Goal: Transaction & Acquisition: Subscribe to service/newsletter

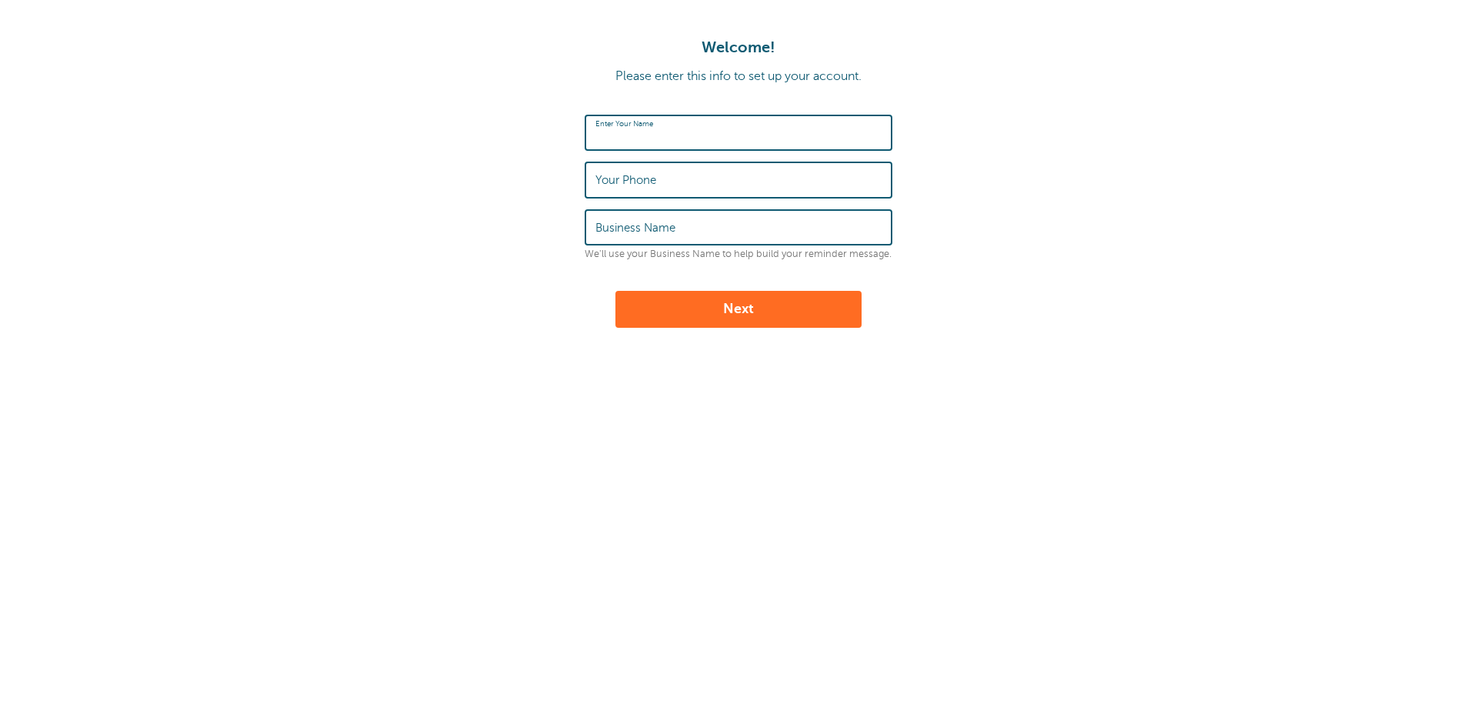
drag, startPoint x: 701, startPoint y: 127, endPoint x: 800, endPoint y: 122, distance: 99.4
click at [703, 127] on input "Enter Your Name" at bounding box center [739, 132] width 286 height 33
type input "Brains Lab"
click at [780, 167] on input "Your Phone" at bounding box center [739, 179] width 286 height 33
type input "850-644-2445"
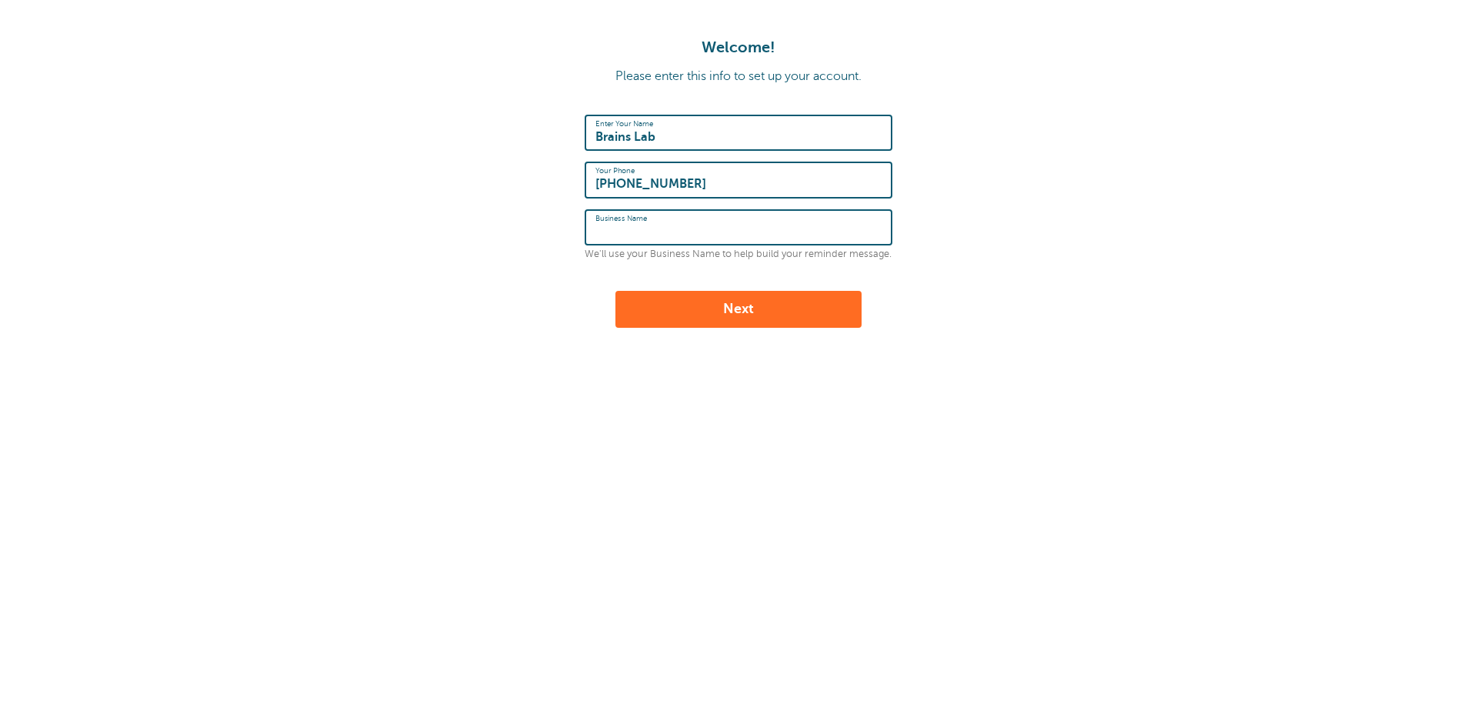
click at [735, 225] on input "Business Name" at bounding box center [739, 227] width 286 height 33
type input "S"
type input "FSU"
drag, startPoint x: 759, startPoint y: 312, endPoint x: 774, endPoint y: 309, distance: 15.6
click at [759, 311] on button "Next" at bounding box center [739, 309] width 246 height 37
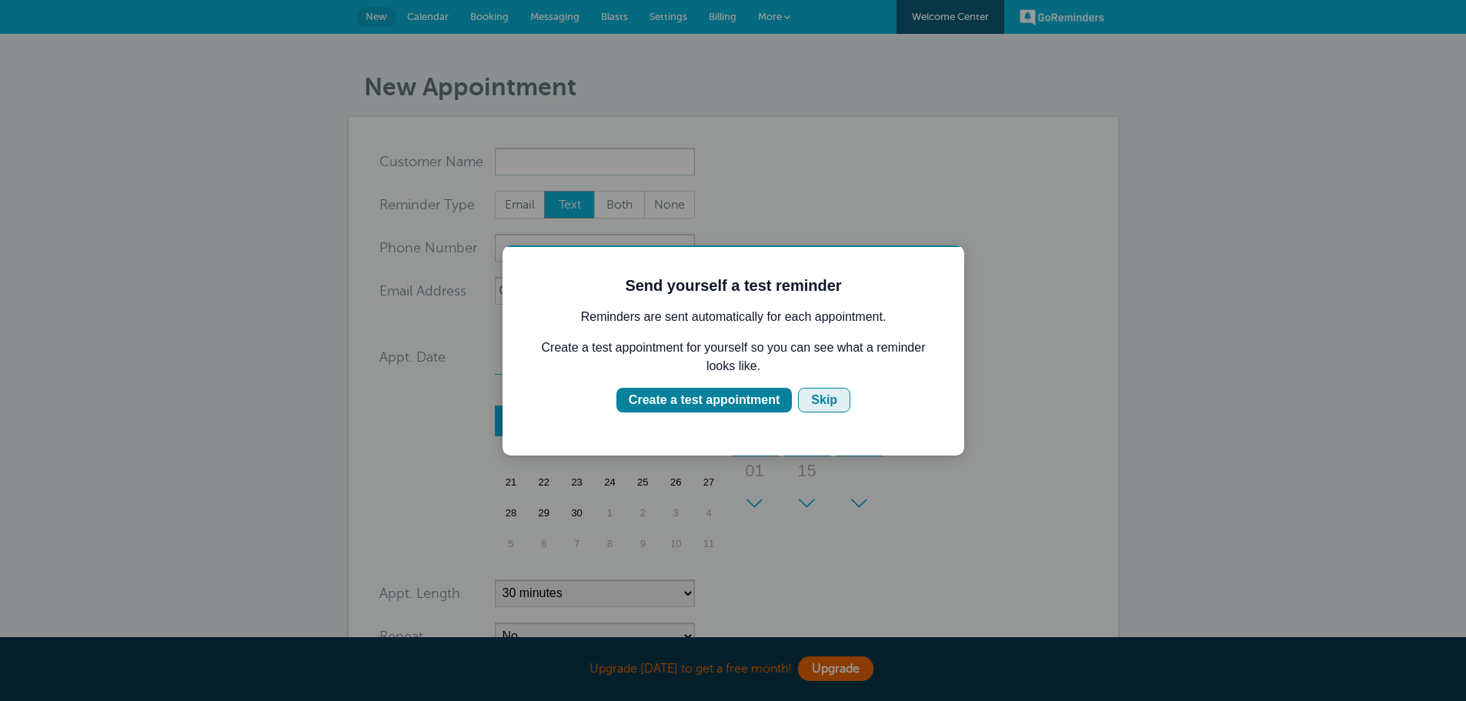
click at [818, 405] on div "Skip" at bounding box center [824, 400] width 26 height 18
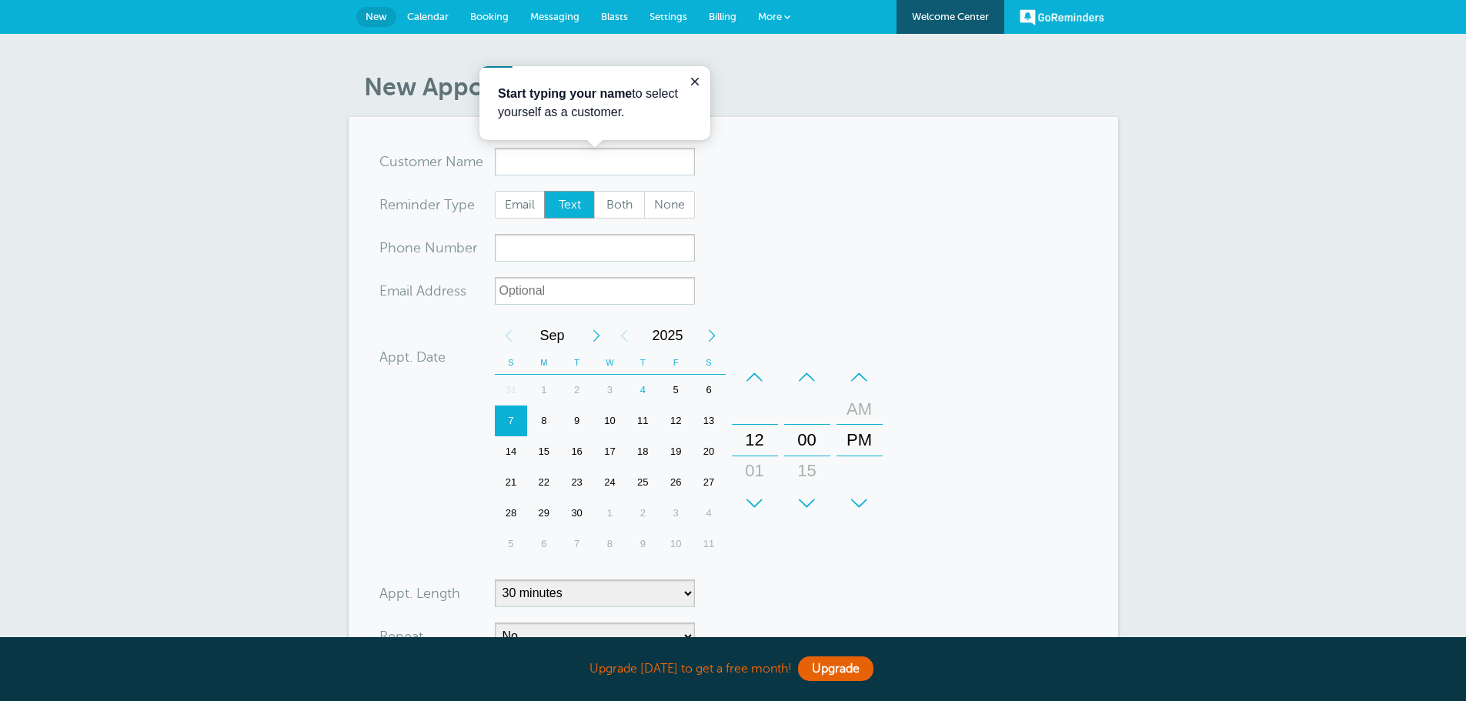
click at [724, 17] on span "Billing" at bounding box center [723, 17] width 28 height 12
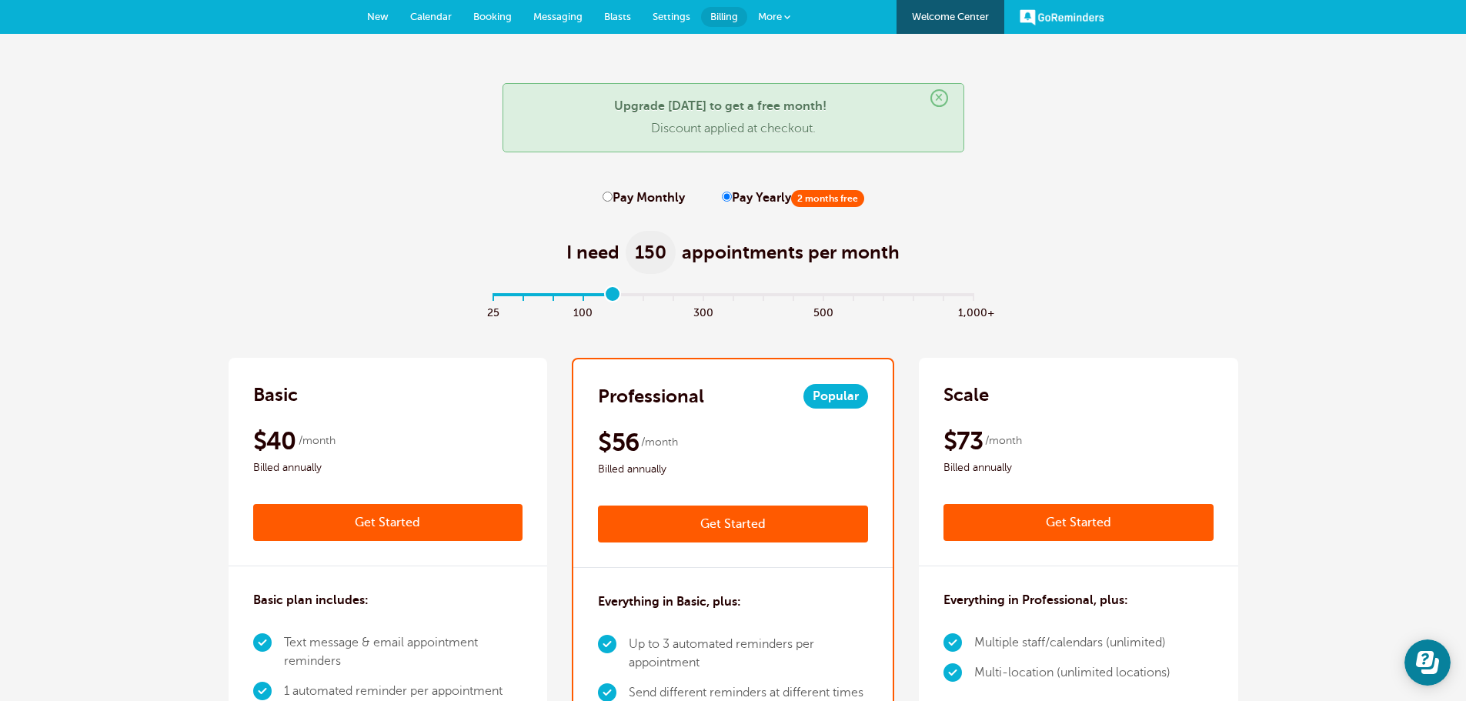
drag, startPoint x: 490, startPoint y: 295, endPoint x: 626, endPoint y: 292, distance: 135.4
click at [626, 295] on input "range" at bounding box center [733, 296] width 498 height 3
click at [622, 295] on input "range" at bounding box center [733, 296] width 498 height 3
drag, startPoint x: 613, startPoint y: 294, endPoint x: 625, endPoint y: 293, distance: 11.6
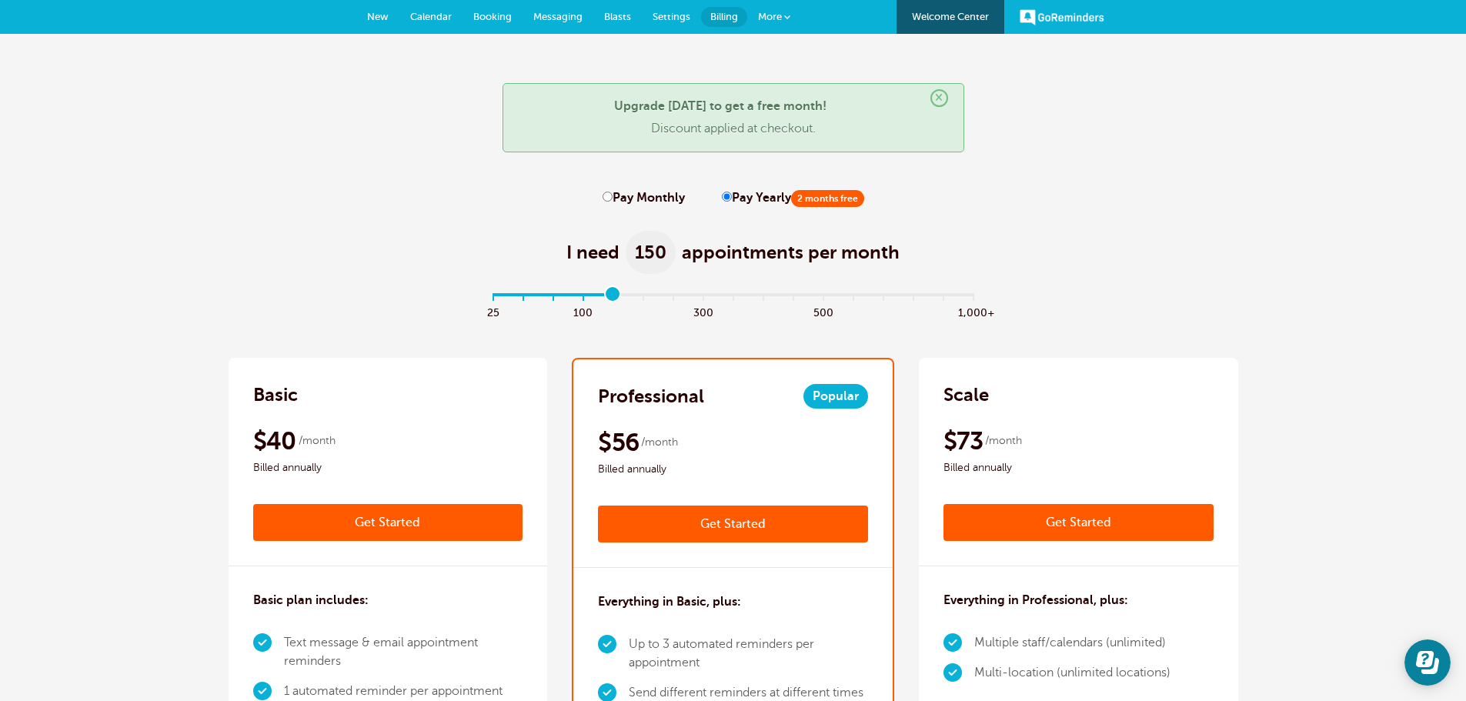
click at [625, 295] on input "range" at bounding box center [733, 296] width 498 height 3
click at [635, 295] on input "range" at bounding box center [733, 296] width 498 height 3
click at [626, 295] on input "range" at bounding box center [733, 296] width 498 height 3
click at [593, 295] on input "range" at bounding box center [733, 296] width 498 height 3
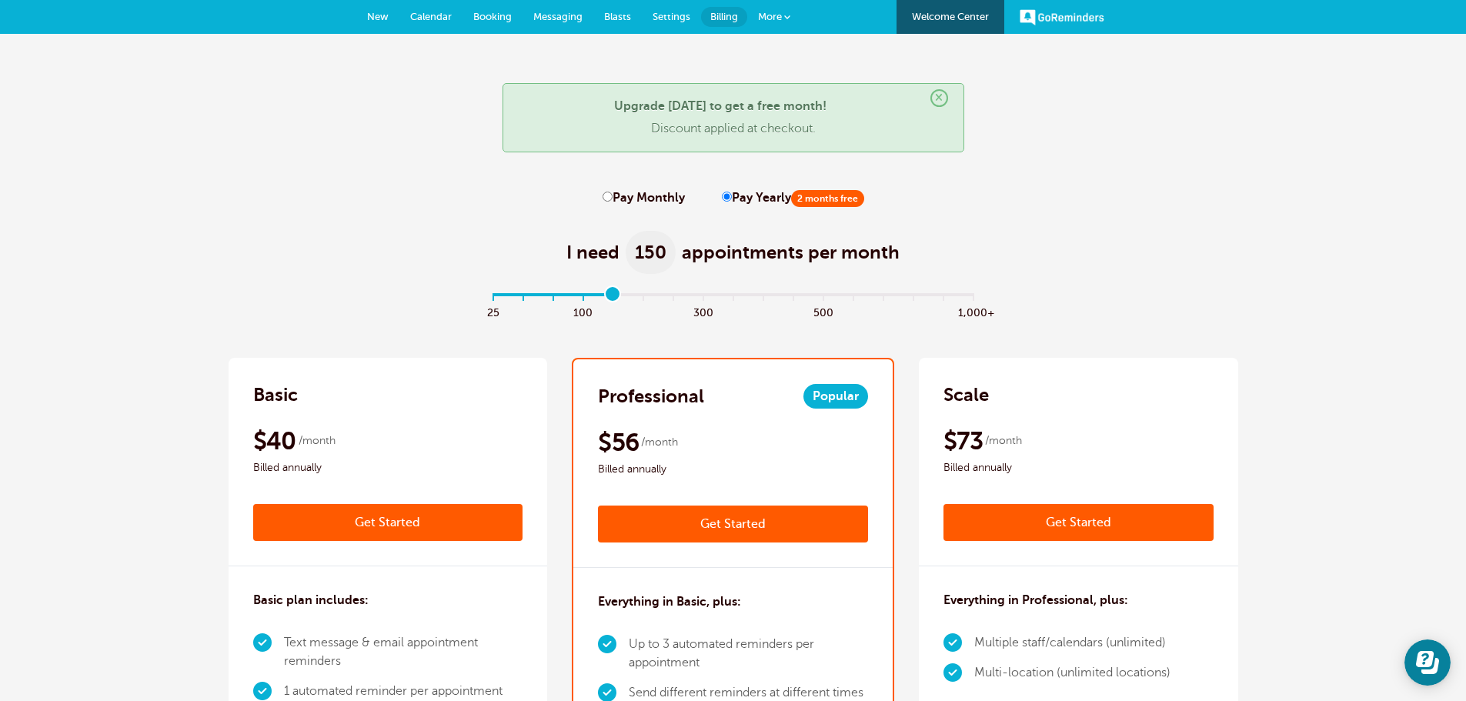
drag, startPoint x: 582, startPoint y: 295, endPoint x: 598, endPoint y: 294, distance: 15.4
click at [598, 295] on input "range" at bounding box center [733, 296] width 498 height 3
type input "5"
click at [630, 295] on input "range" at bounding box center [733, 296] width 498 height 3
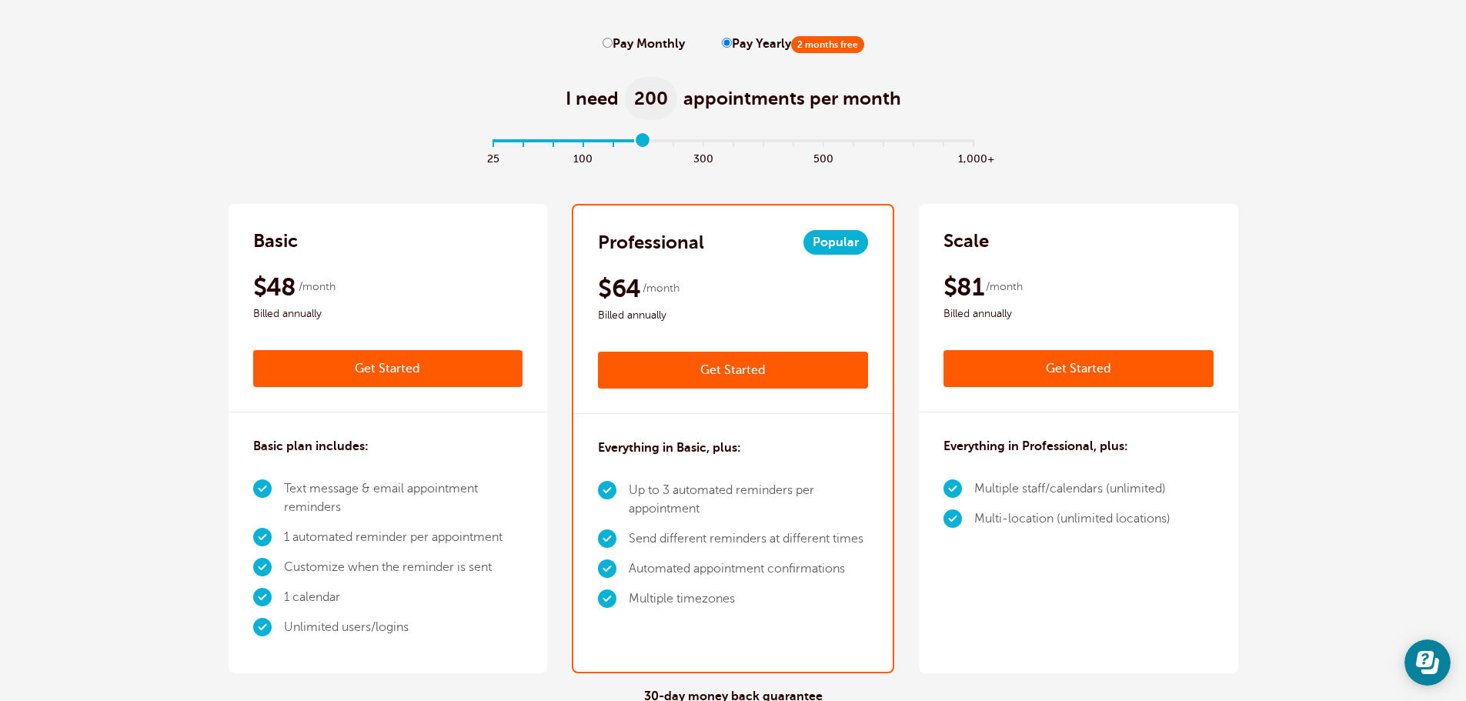
scroll to position [77, 0]
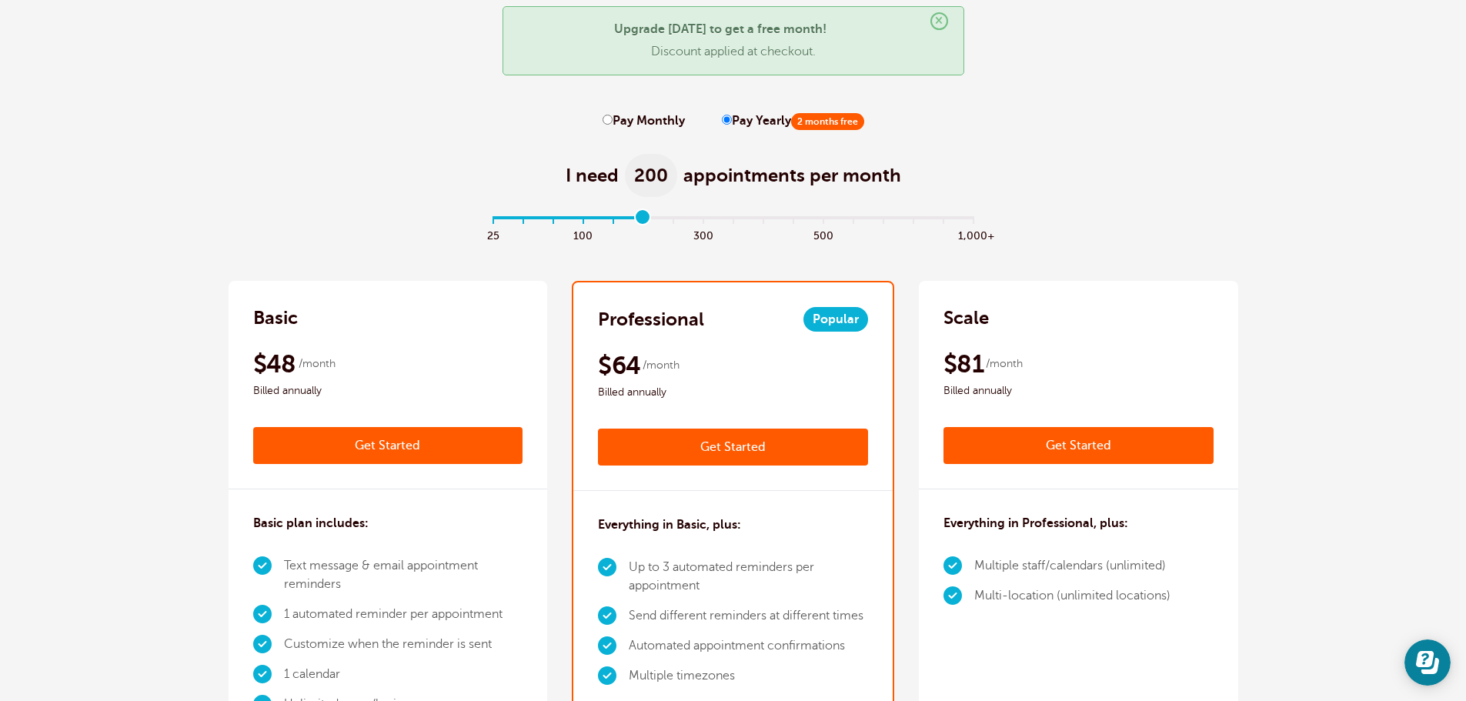
click at [722, 123] on input "Pay Yearly 2 months free" at bounding box center [727, 120] width 10 height 10
drag, startPoint x: 731, startPoint y: 122, endPoint x: 762, endPoint y: 124, distance: 31.6
click at [732, 122] on label "Pay Yearly 2 months free" at bounding box center [793, 121] width 142 height 15
click at [732, 122] on input "Pay Yearly 2 months free" at bounding box center [727, 120] width 10 height 10
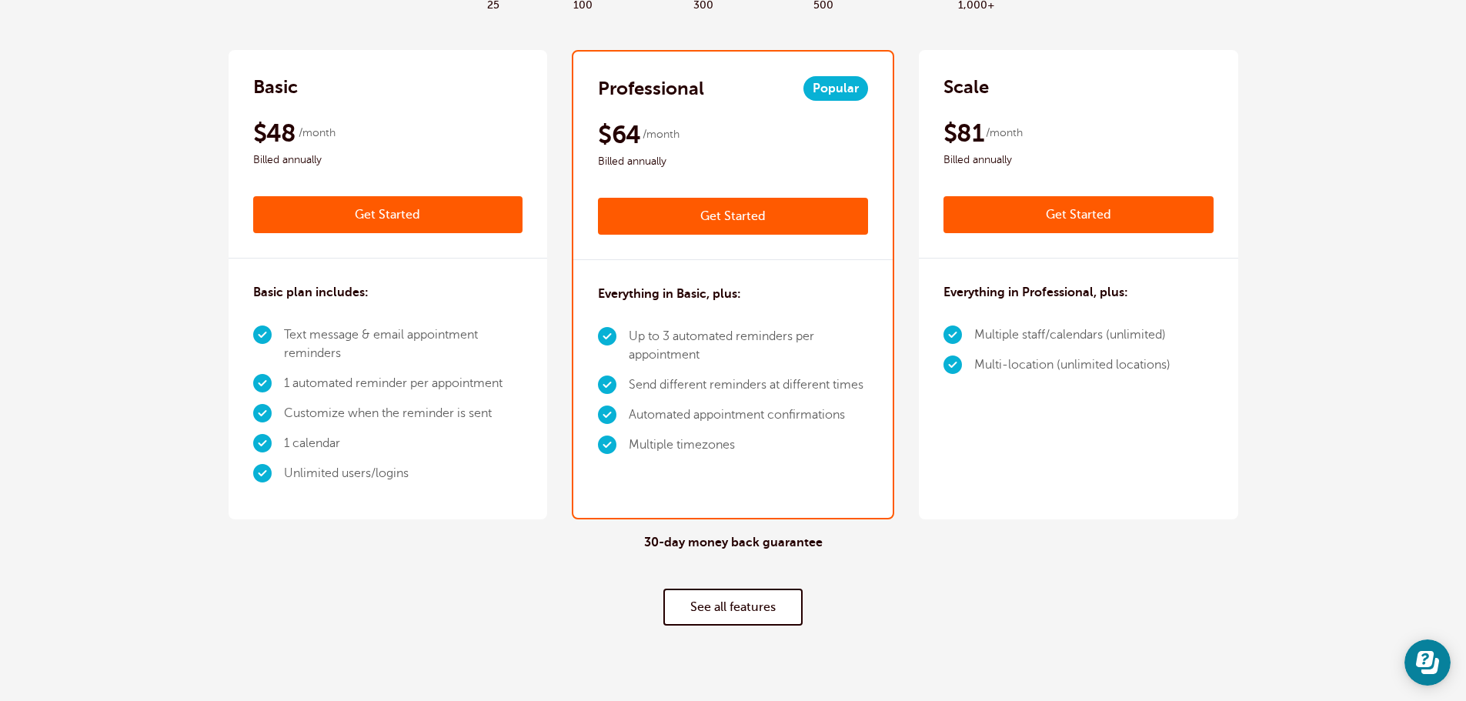
scroll to position [0, 0]
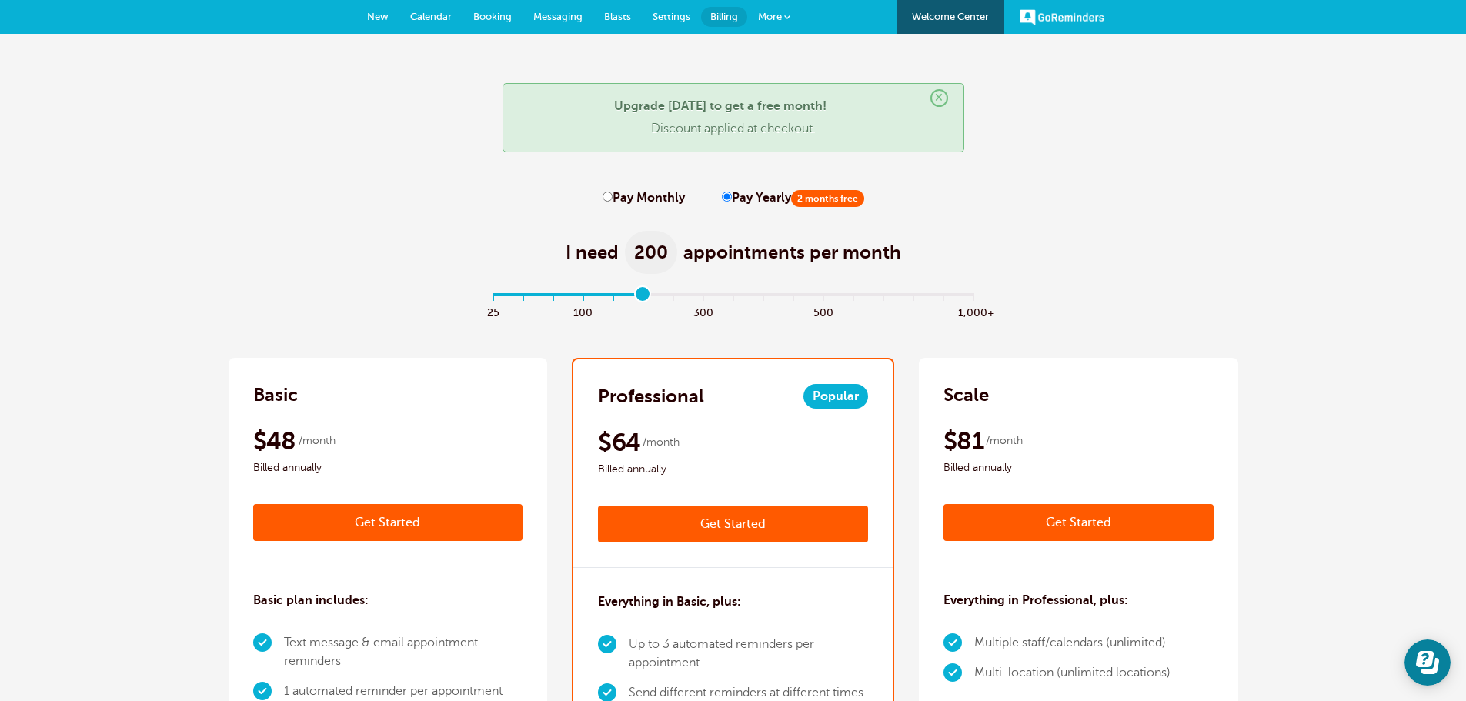
click at [755, 197] on label "Pay Yearly 2 months free" at bounding box center [793, 198] width 142 height 15
click at [732, 197] on input "Pay Yearly 2 months free" at bounding box center [727, 197] width 10 height 10
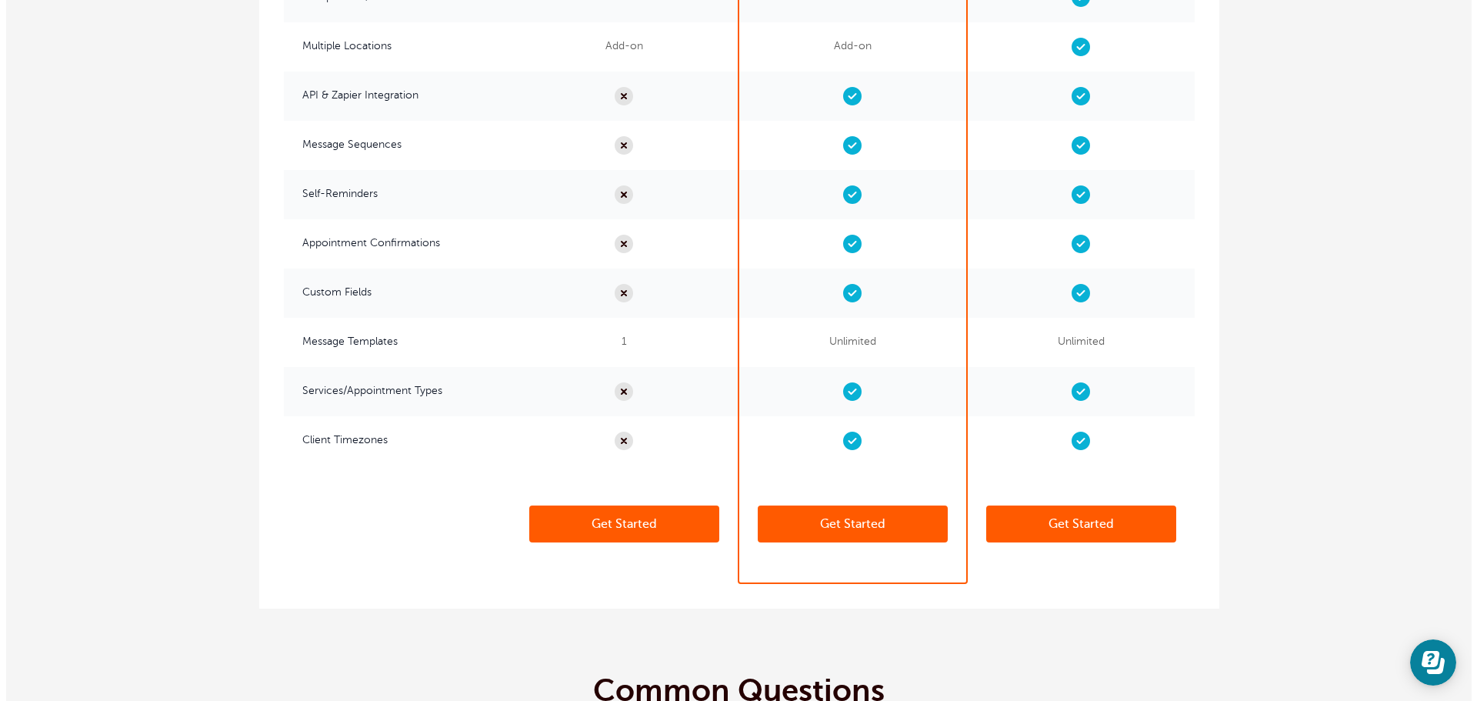
scroll to position [3924, 0]
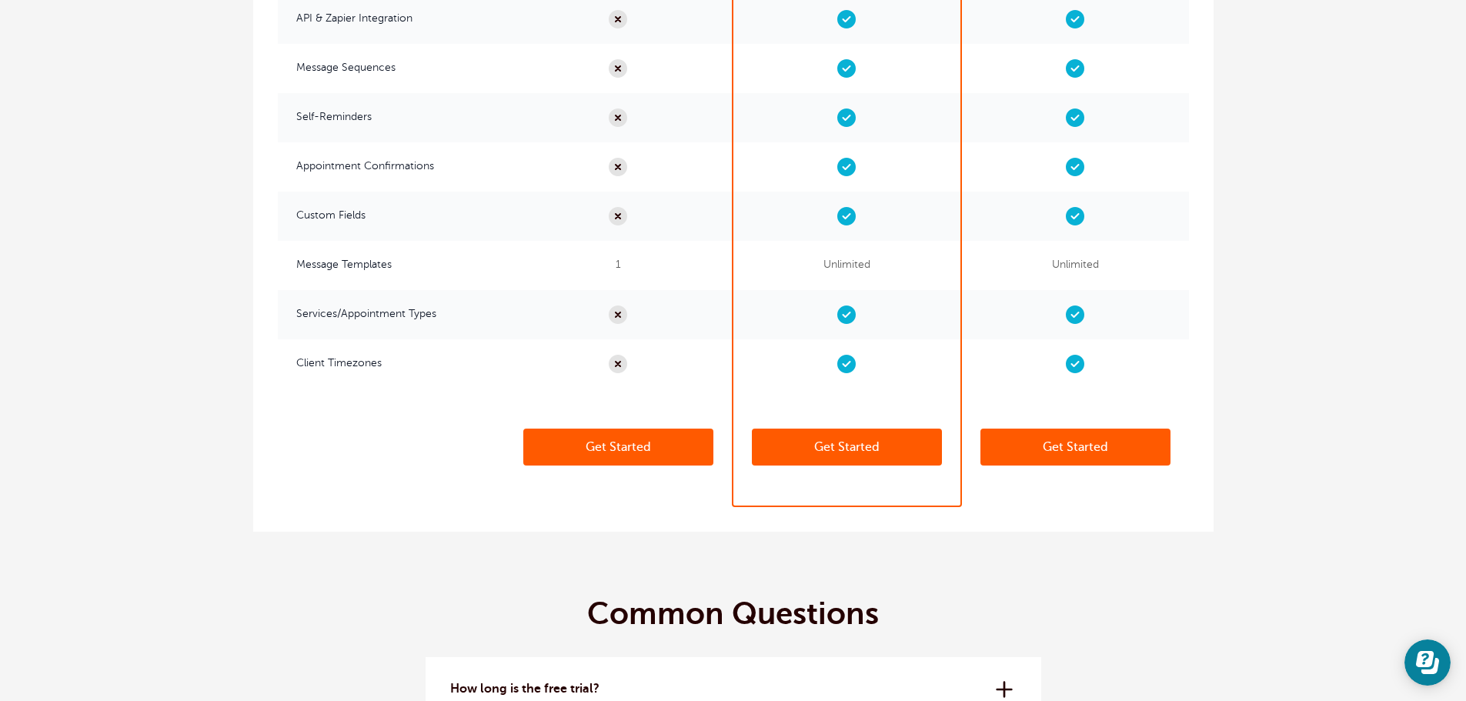
click at [853, 452] on link "Get Started" at bounding box center [847, 447] width 190 height 37
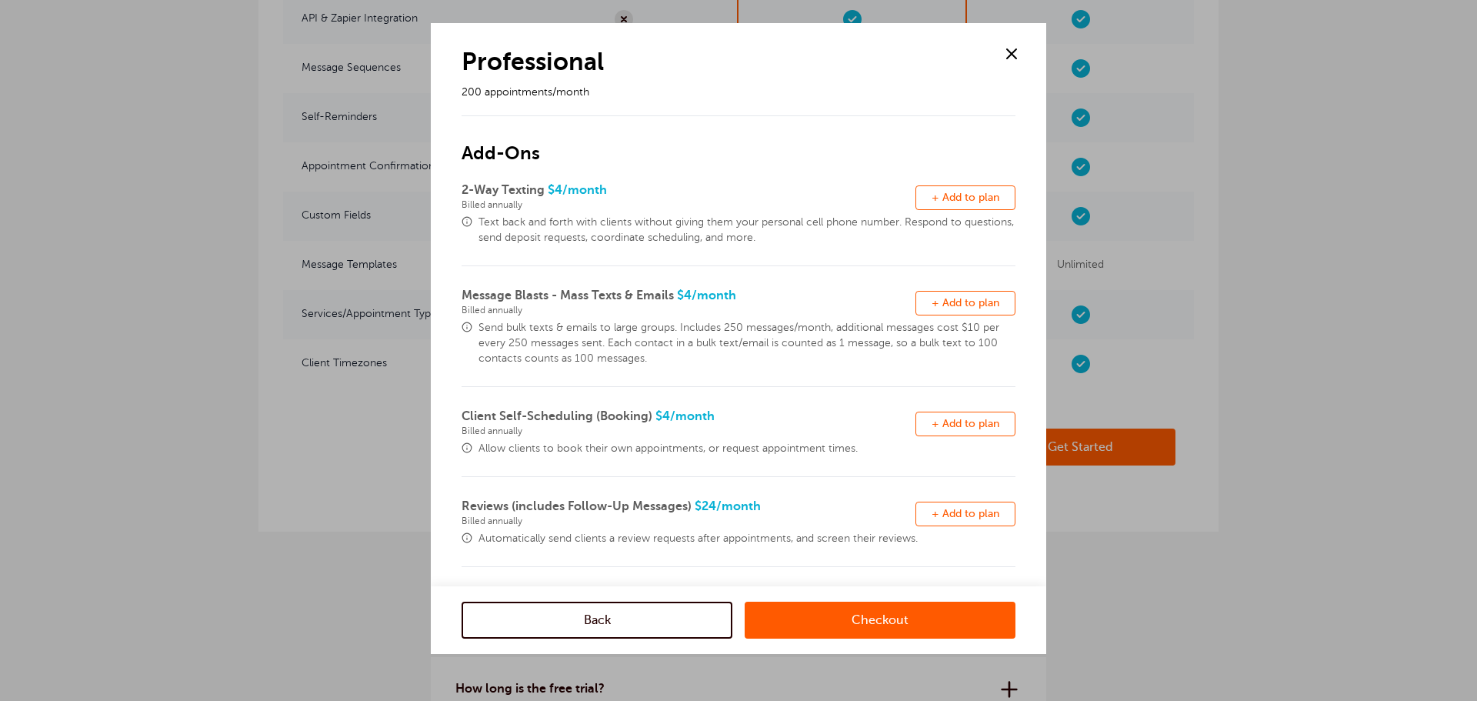
click at [890, 632] on link "Checkout" at bounding box center [880, 620] width 271 height 37
